Goal: Use online tool/utility: Utilize a website feature to perform a specific function

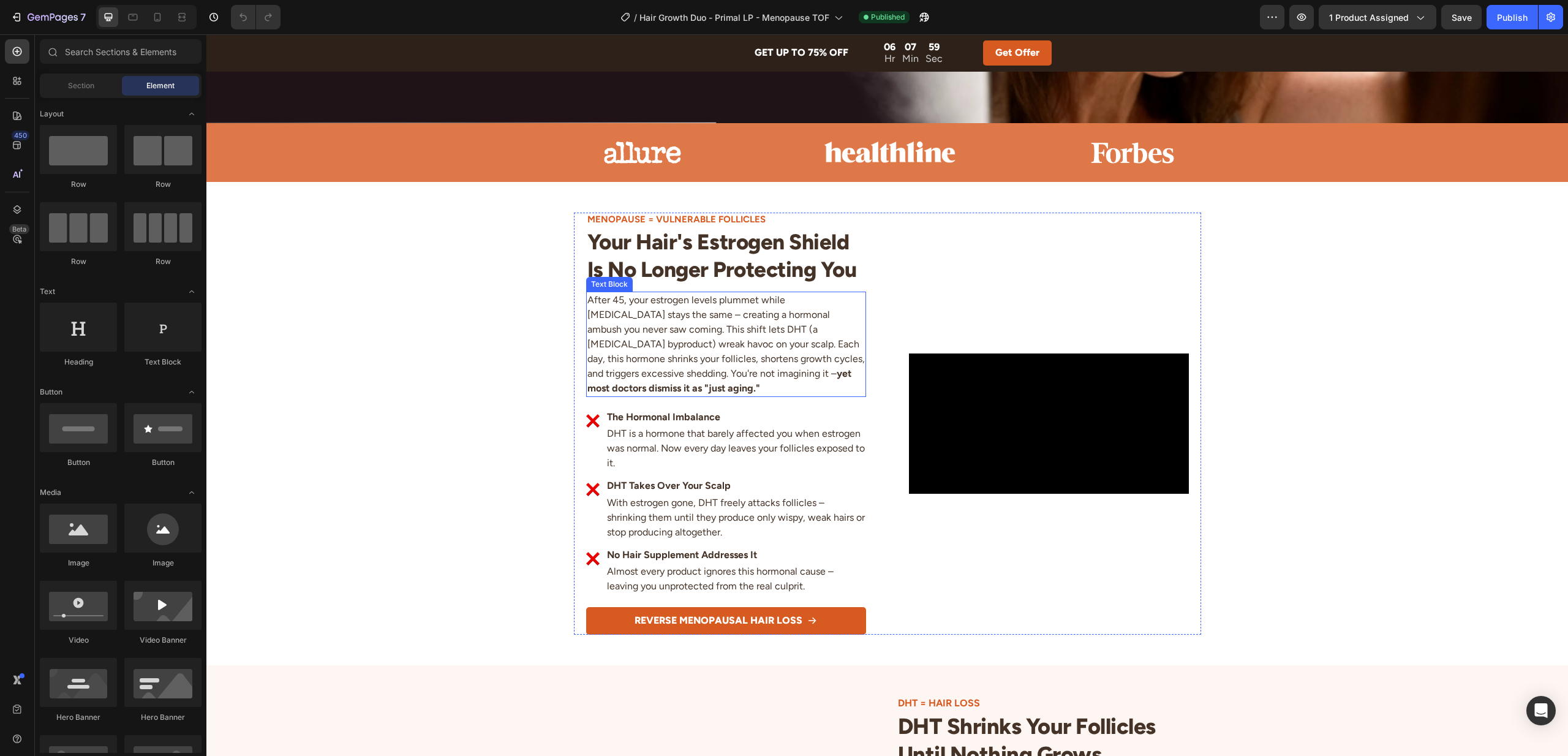
scroll to position [630, 0]
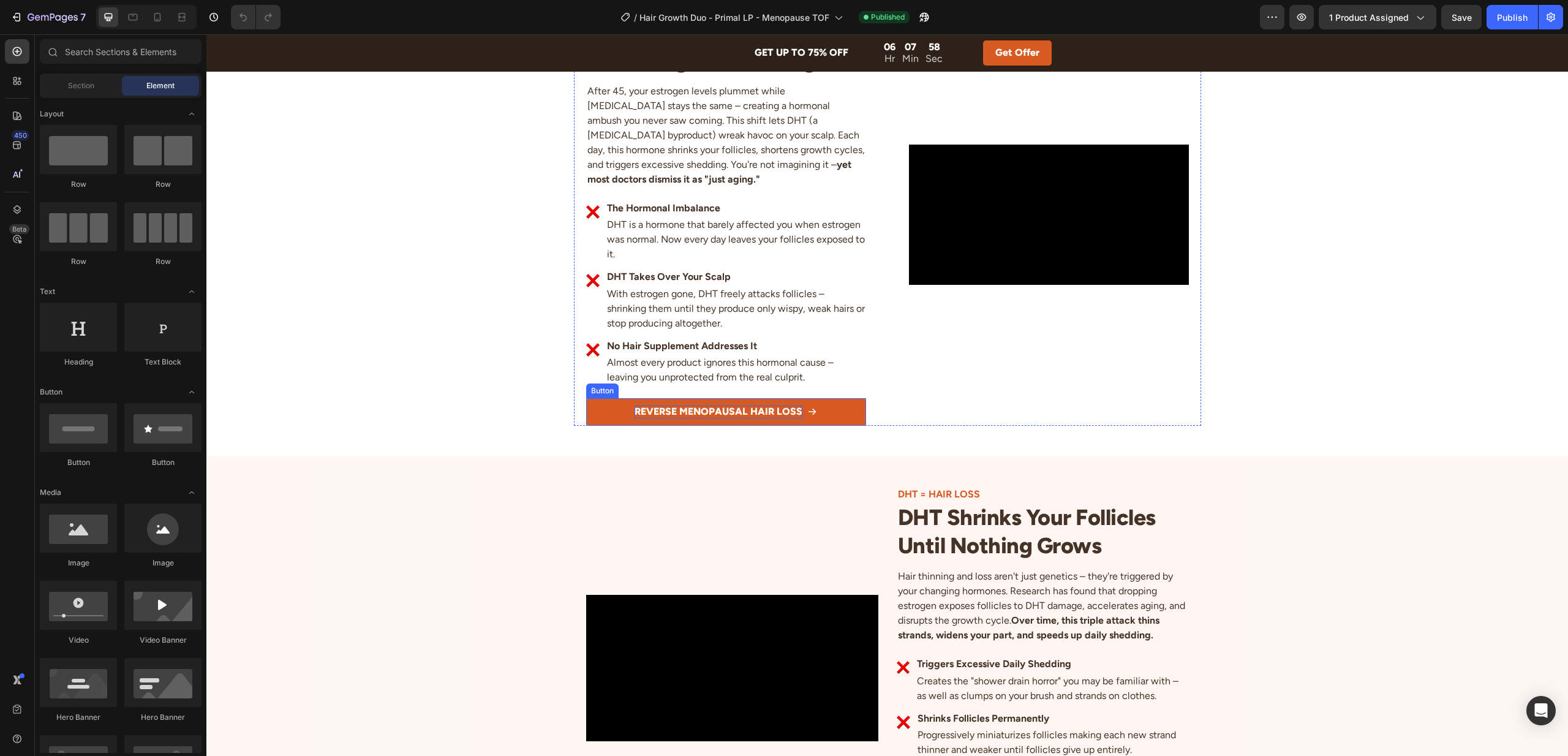
click at [718, 413] on p "REVERSE MENOPAUSAL HAIR LOSS" at bounding box center [718, 412] width 168 height 13
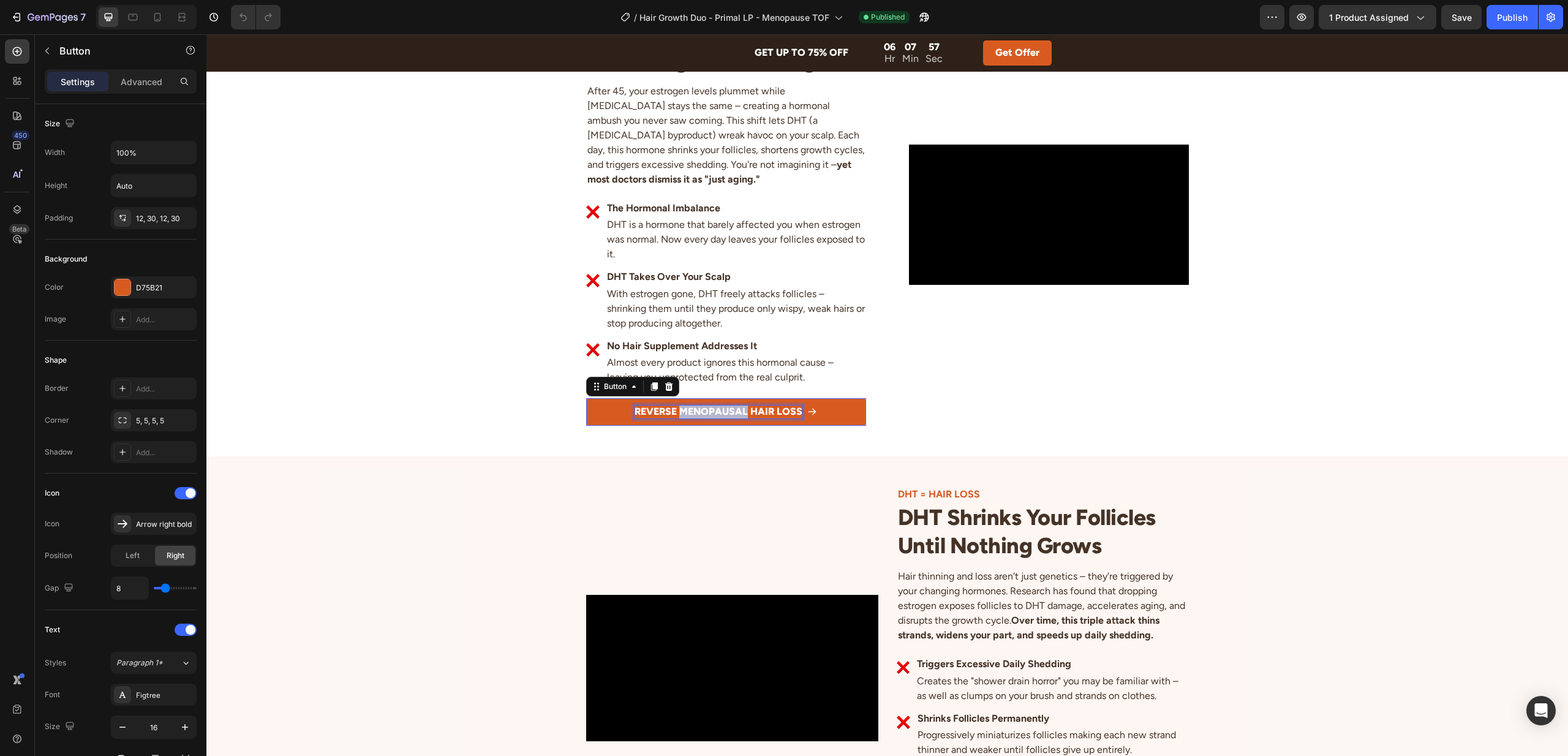
click at [718, 413] on p "REVERSE MENOPAUSAL HAIR LOSS" at bounding box center [718, 412] width 168 height 13
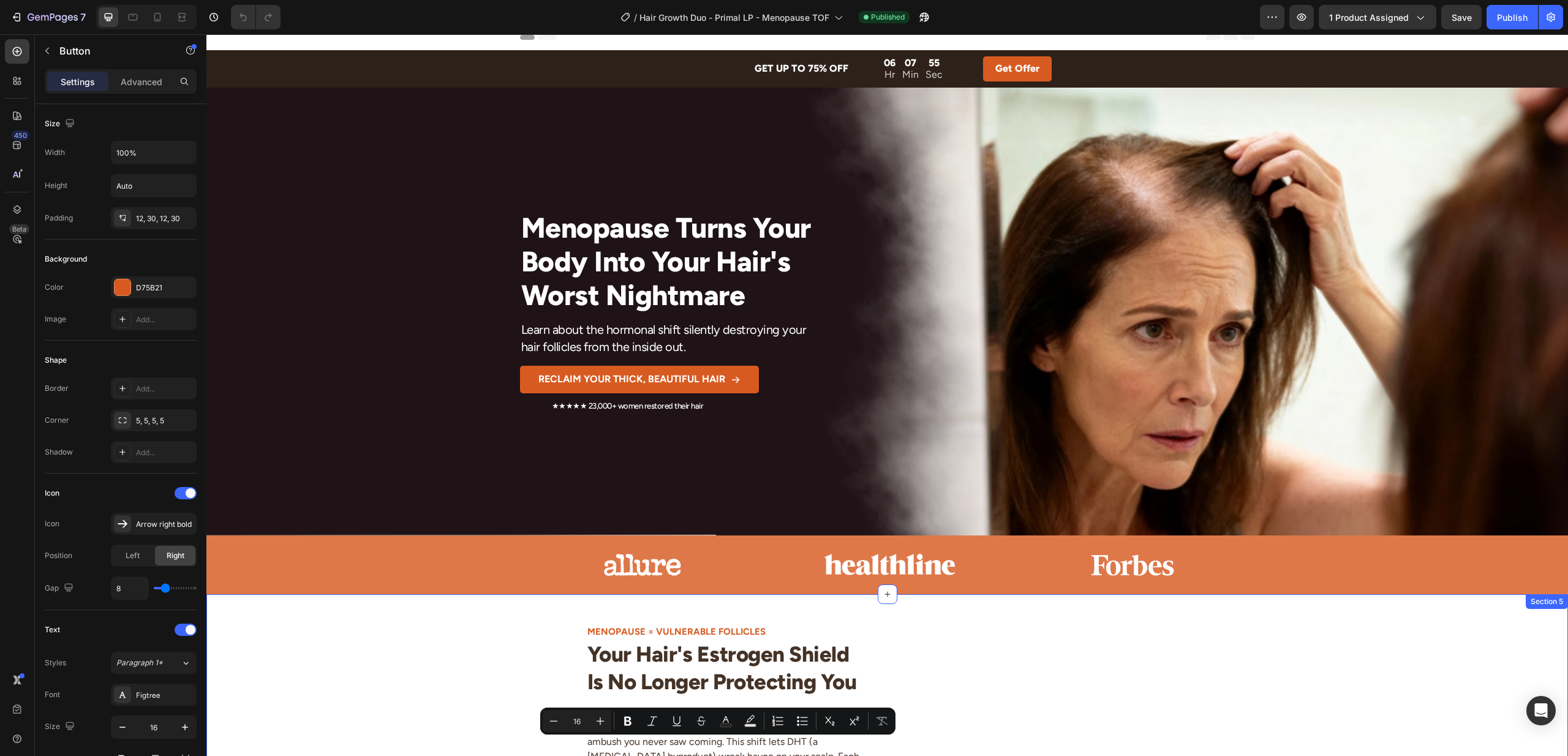
scroll to position [0, 0]
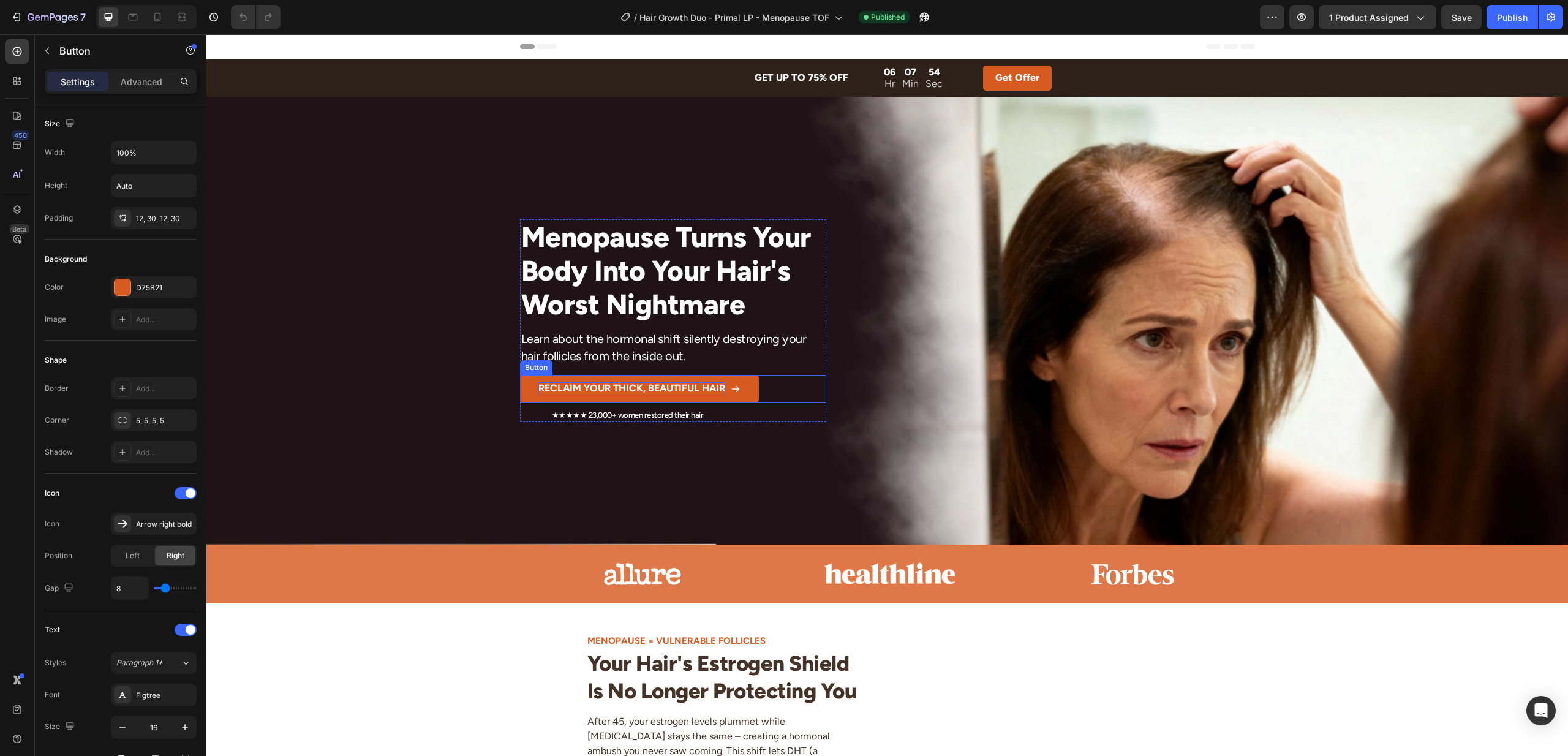
click at [624, 388] on strong "RECLAIM YOUR THICK, BEAUTIFUL HAIR" at bounding box center [632, 388] width 187 height 11
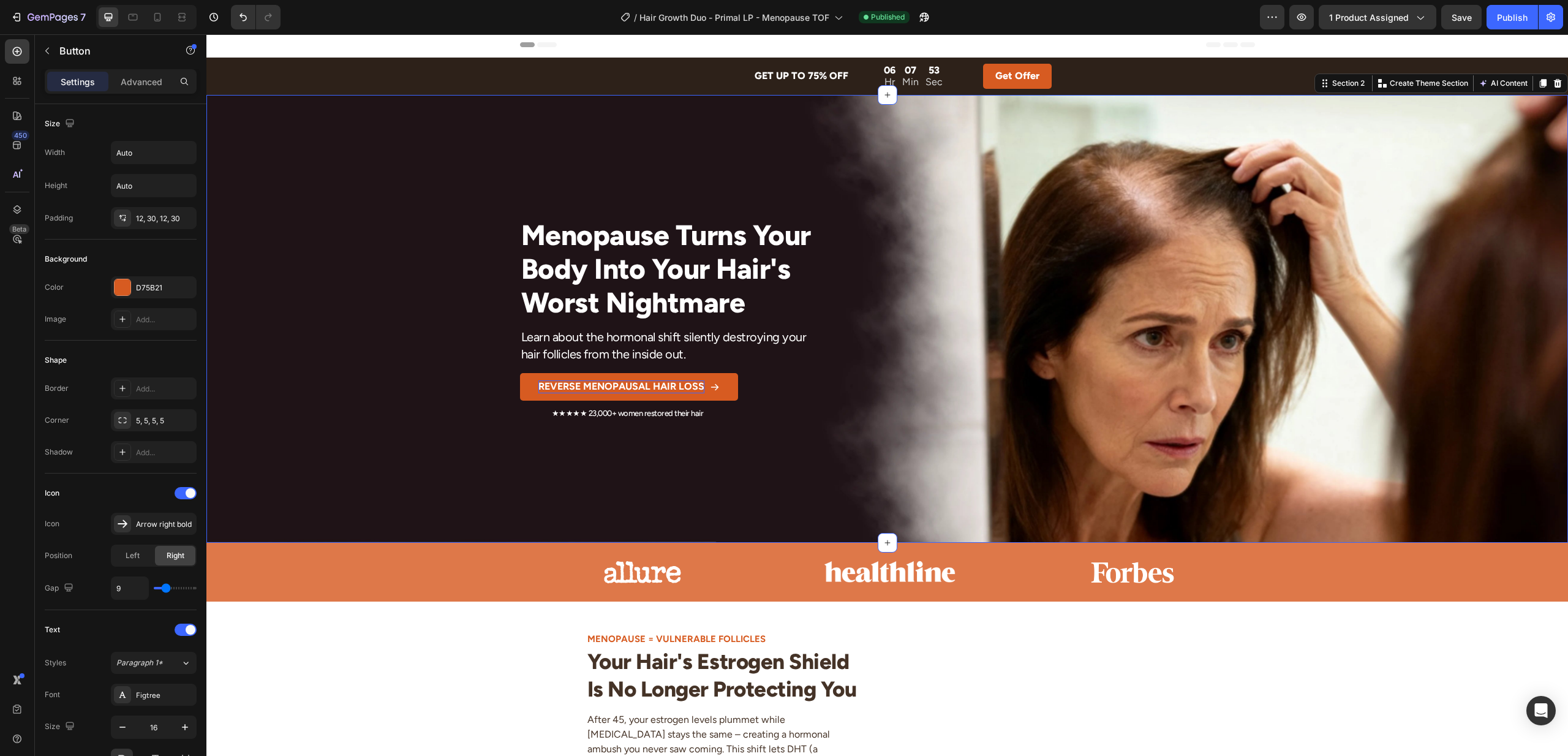
click at [464, 461] on div "Menopause Turns Your Body Into Your Hair's Worst Nightmare Heading Learn about …" at bounding box center [887, 319] width 1362 height 449
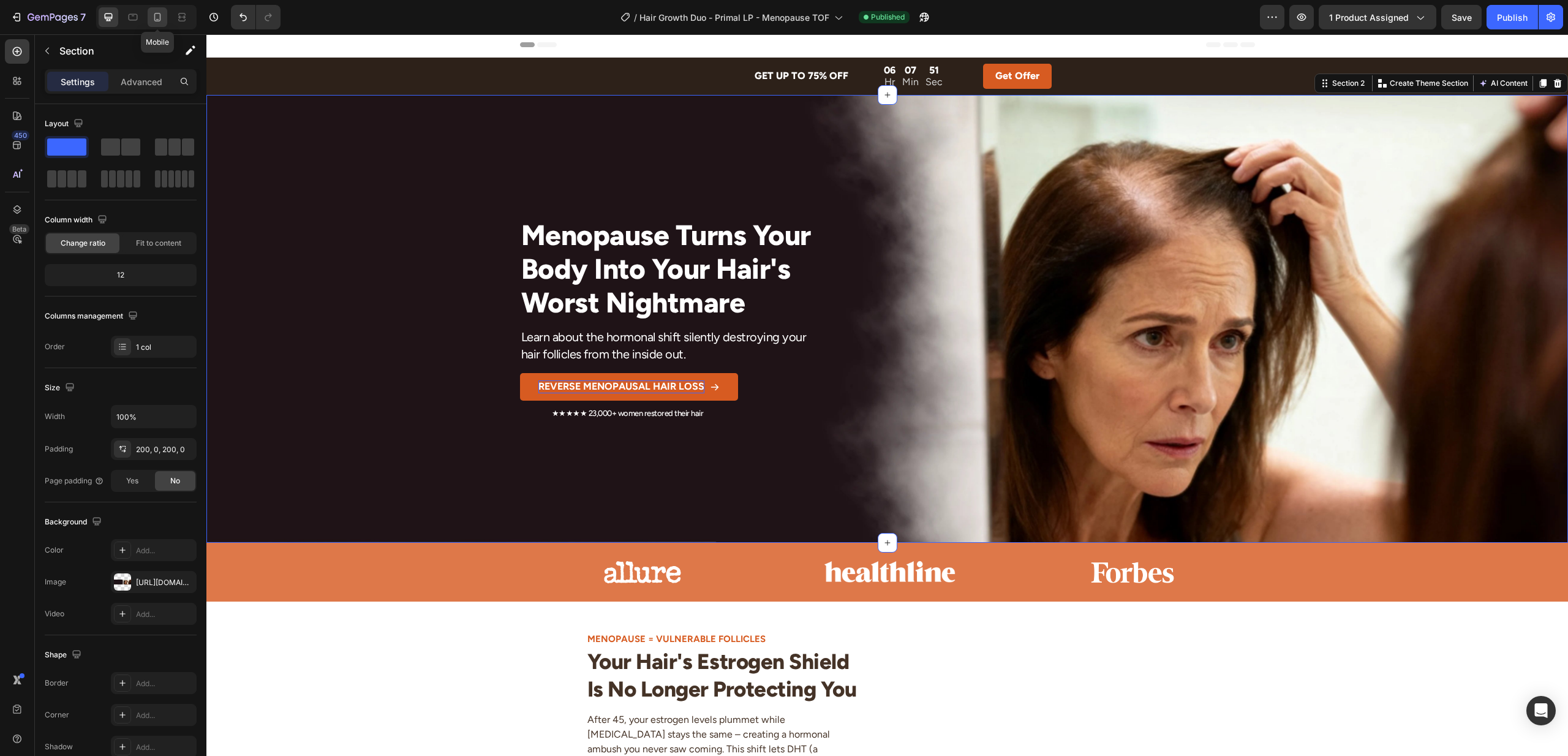
click at [160, 19] on icon at bounding box center [157, 17] width 7 height 9
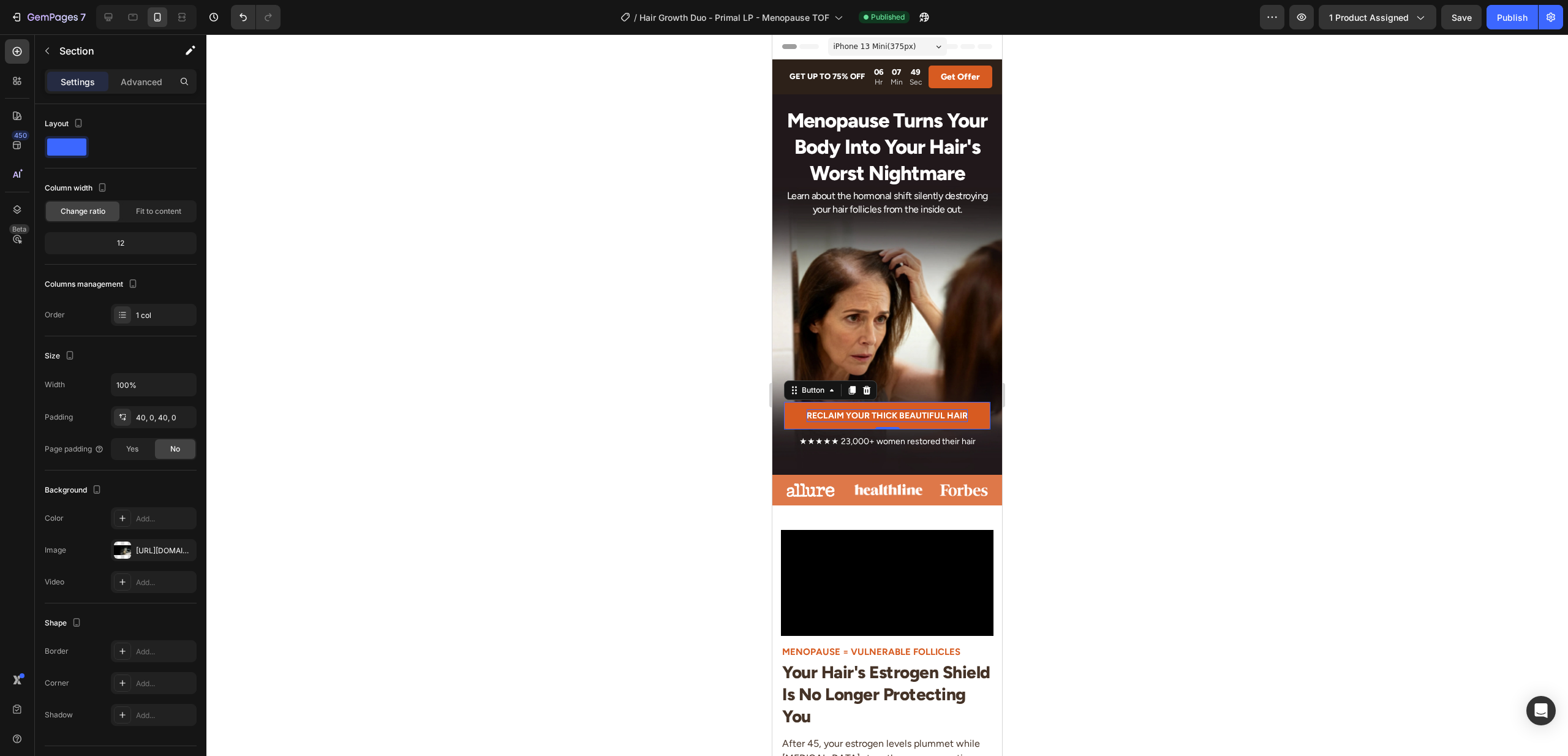
click at [847, 416] on p "RECLAIM YOUR THICK BEAUTIFUL HAIR" at bounding box center [887, 416] width 161 height 13
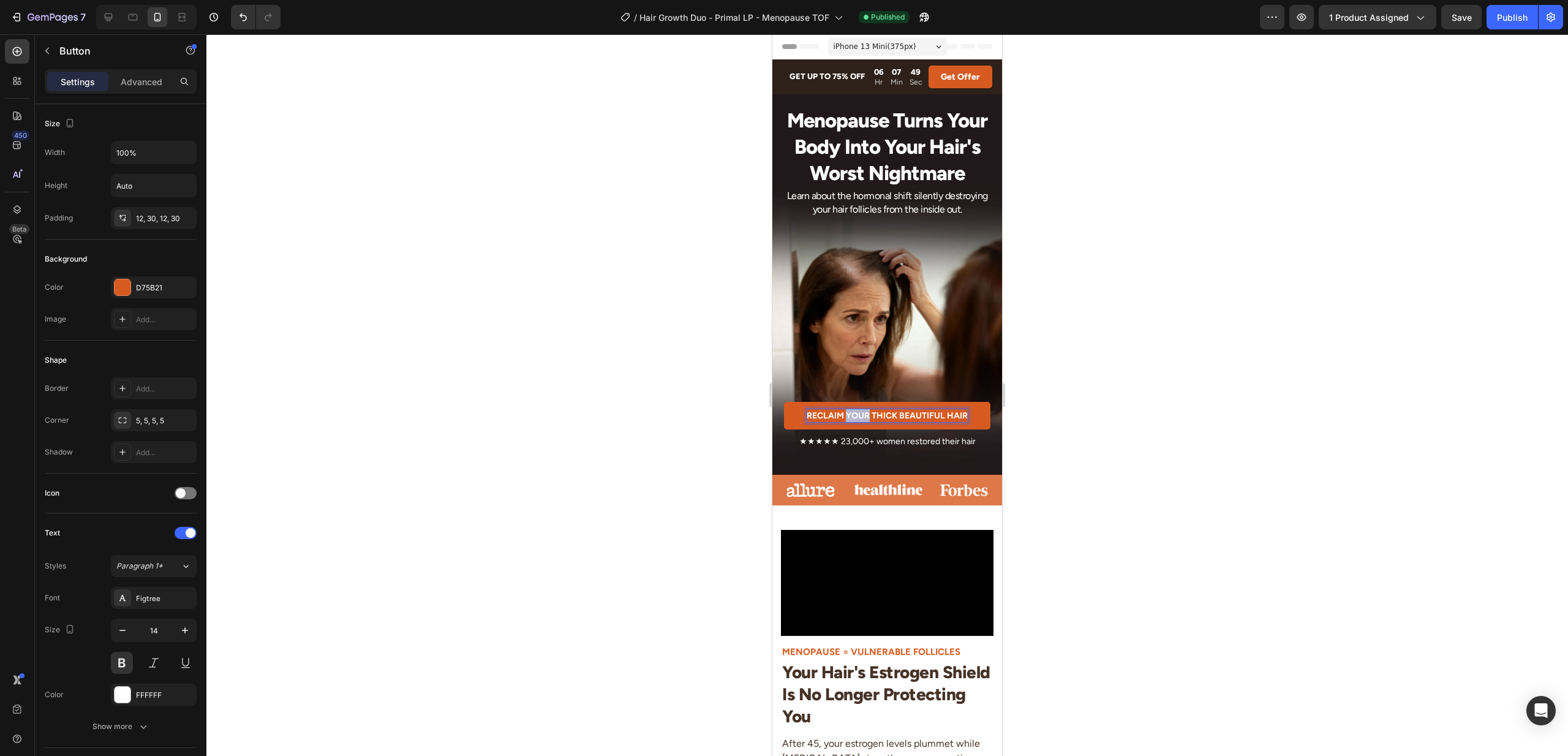
click at [847, 416] on p "RECLAIM YOUR THICK BEAUTIFUL HAIR" at bounding box center [887, 416] width 161 height 13
click at [903, 318] on div "REVERSE MENOPAUSAL HAIR LOSS Button 0" at bounding box center [888, 324] width 207 height 211
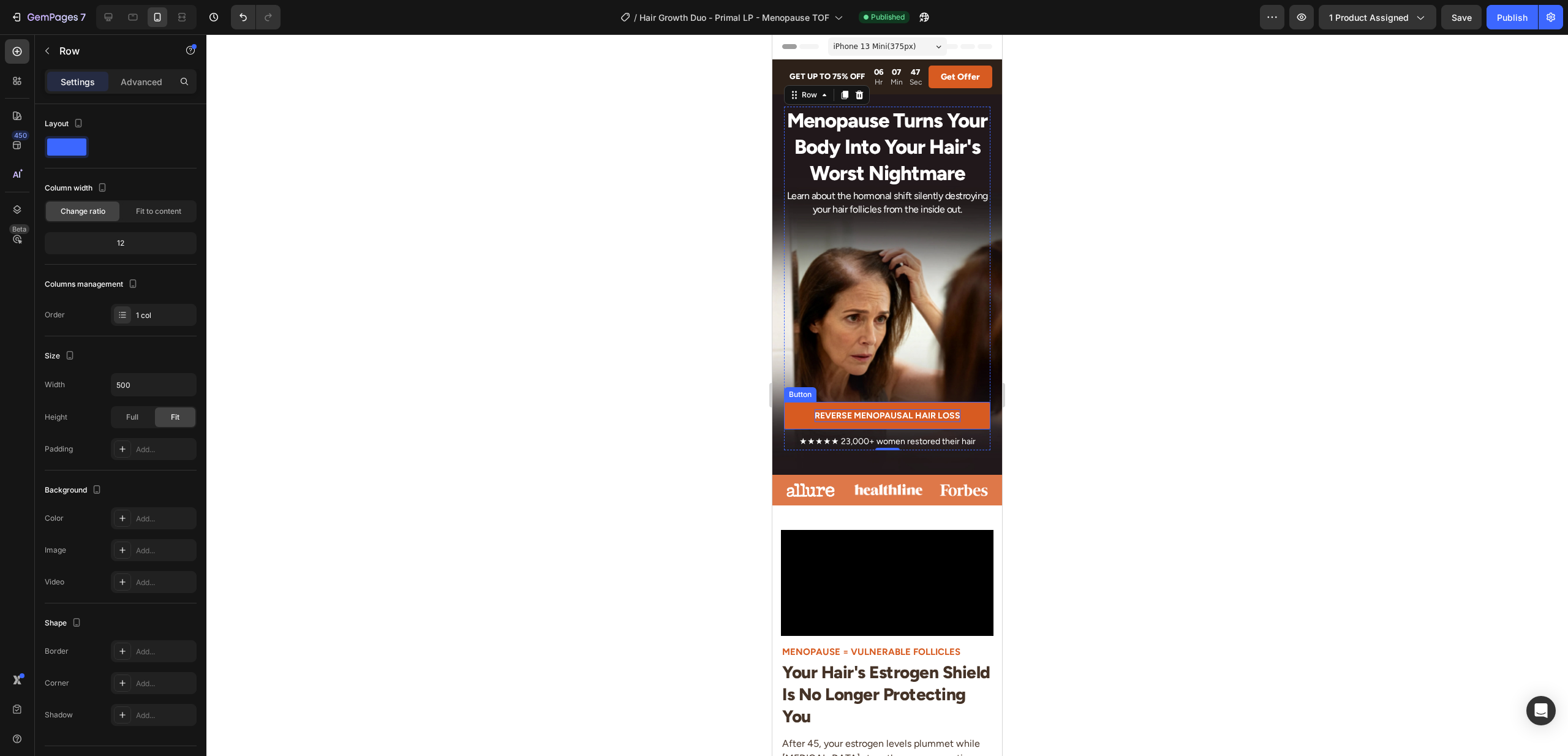
click at [882, 413] on p "REVERSE MENOPAUSAL HAIR LOSS" at bounding box center [888, 416] width 146 height 13
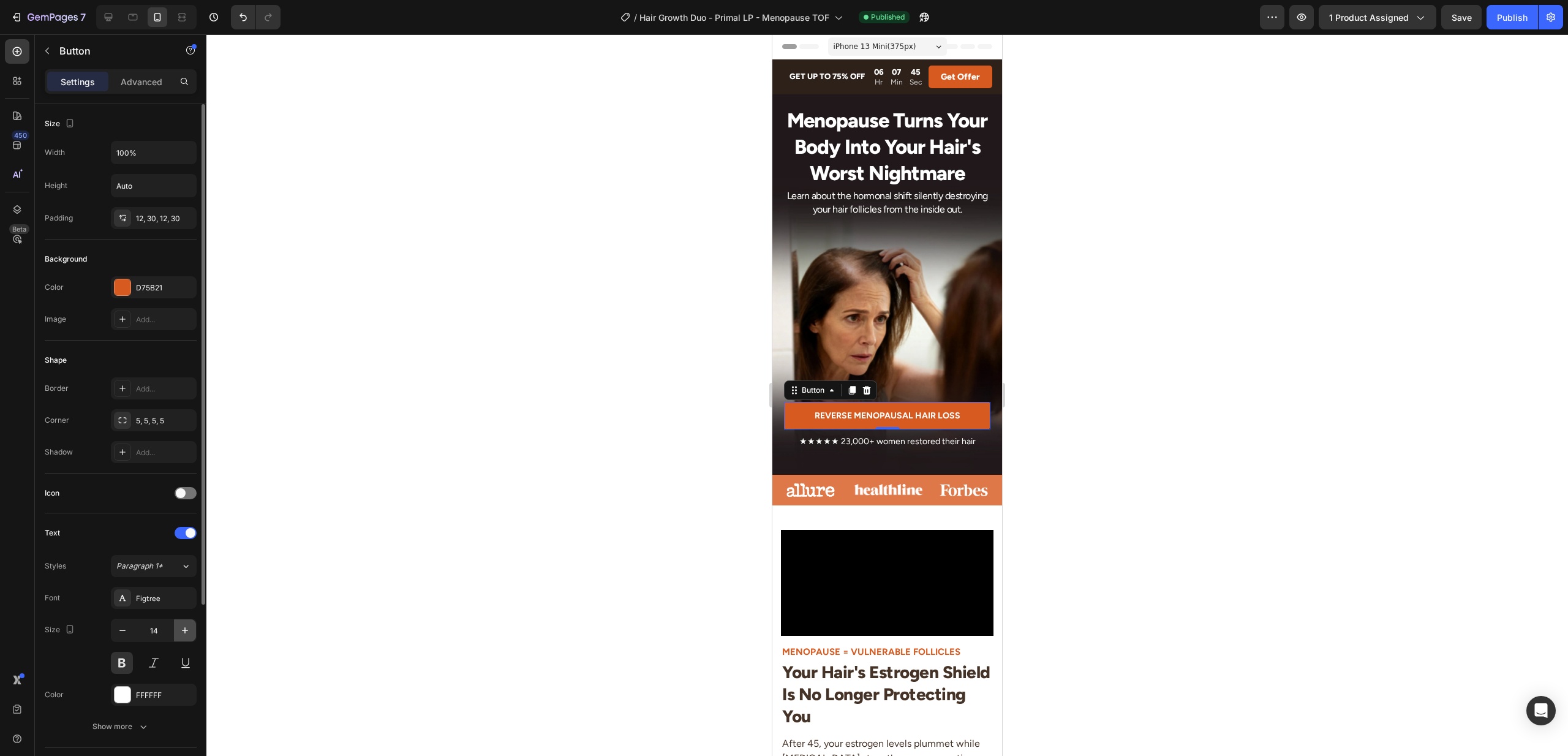
click at [183, 628] on icon "button" at bounding box center [185, 630] width 12 height 12
type input "15"
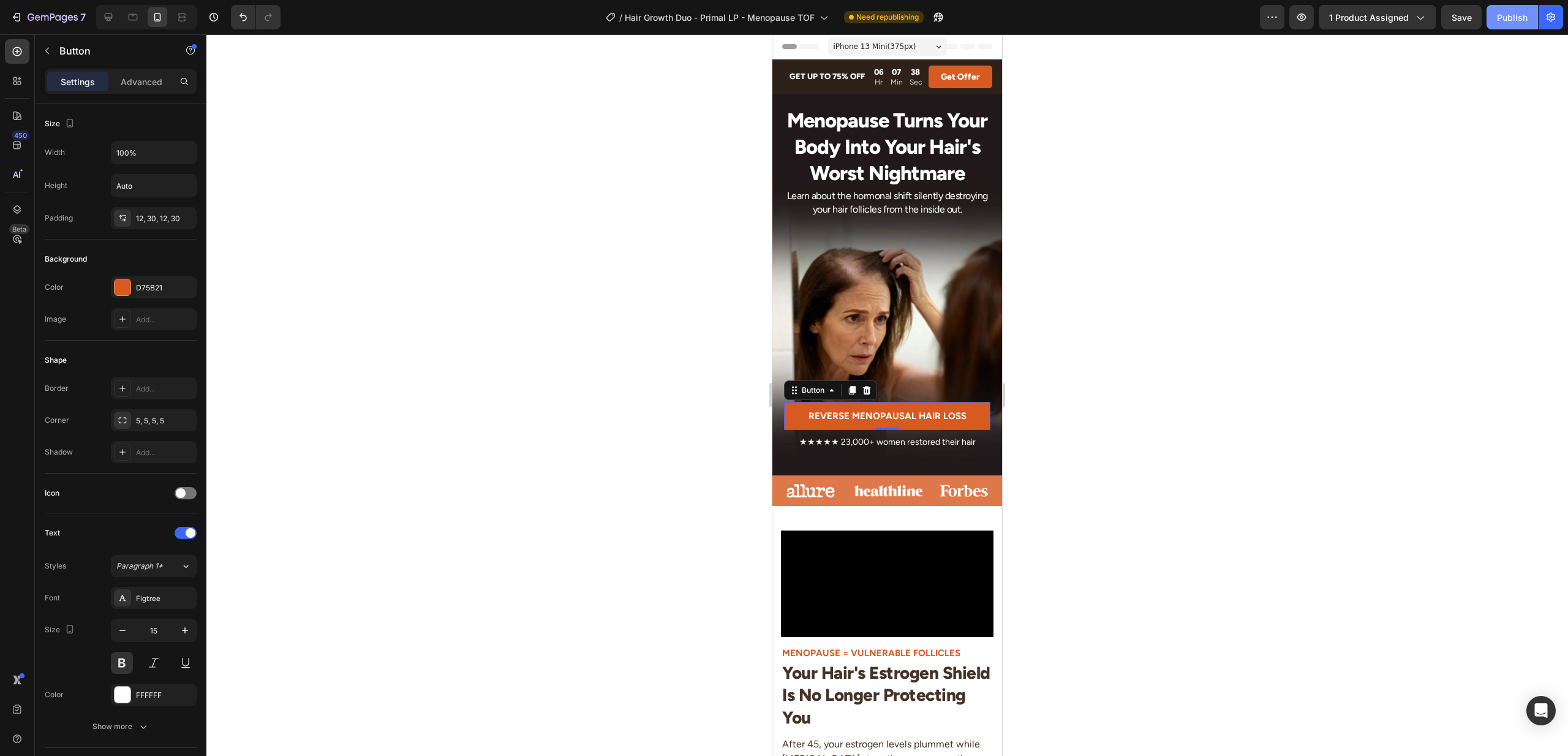
click at [1511, 22] on div "Publish" at bounding box center [1512, 17] width 30 height 13
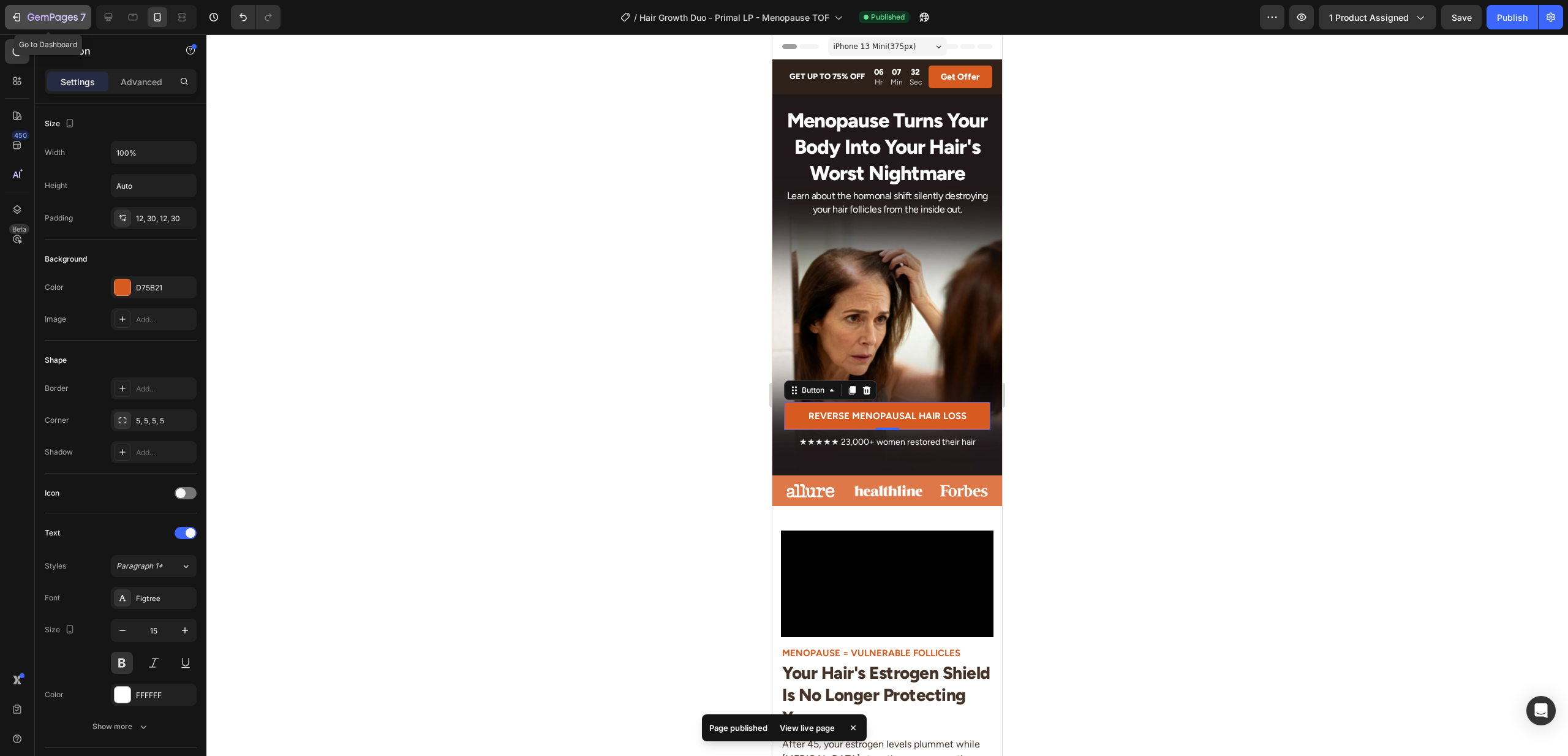
click at [25, 14] on div "7" at bounding box center [48, 17] width 76 height 15
